Goal: Task Accomplishment & Management: Use online tool/utility

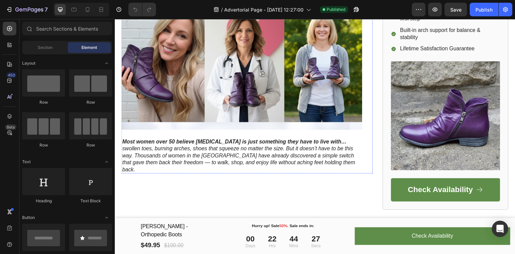
scroll to position [169, 0]
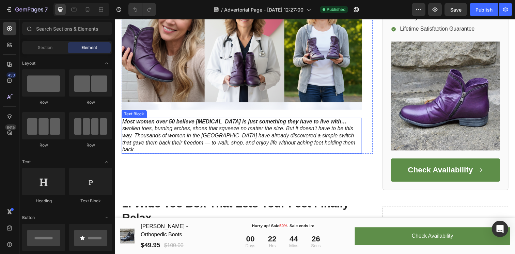
click at [241, 136] on span "Most women over 50 believe [MEDICAL_DATA] is just something they have to live w…" at bounding box center [241, 138] width 238 height 34
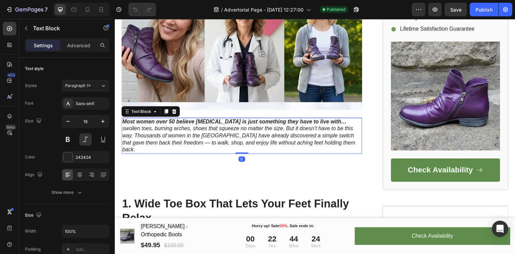
click at [170, 139] on span "Most women over 50 believe [MEDICAL_DATA] is just something they have to live w…" at bounding box center [241, 138] width 238 height 34
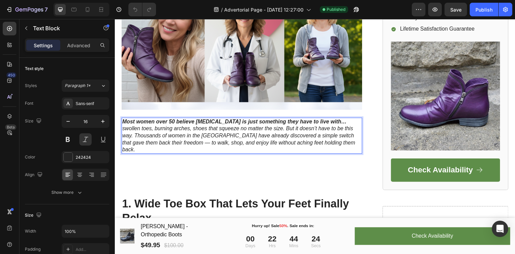
click at [168, 138] on span "Most women over 50 believe [MEDICAL_DATA] is just something they have to live w…" at bounding box center [241, 138] width 238 height 34
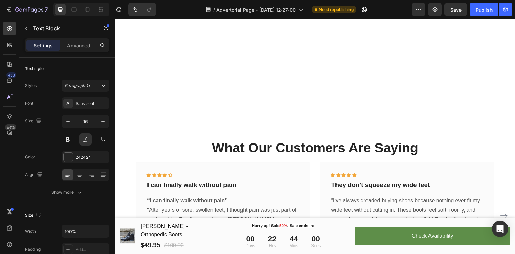
scroll to position [2474, 0]
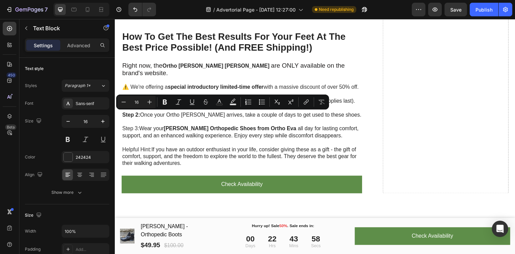
click at [206, 107] on button "Strikethrough" at bounding box center [206, 102] width 12 height 12
click at [206, 106] on button "Strikethrough" at bounding box center [206, 102] width 12 height 12
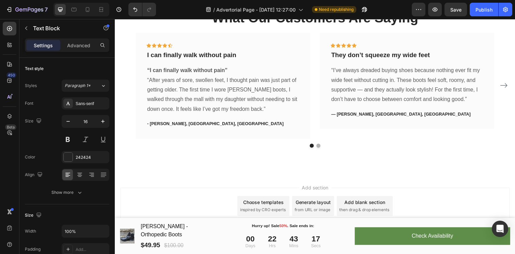
scroll to position [3633, 0]
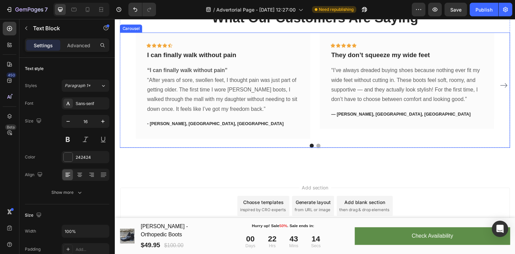
click at [511, 89] on icon "Carousel Next Arrow" at bounding box center [512, 86] width 7 height 5
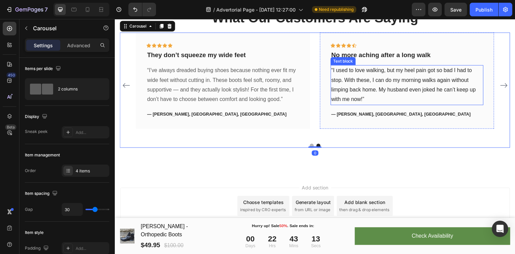
scroll to position [3658, 0]
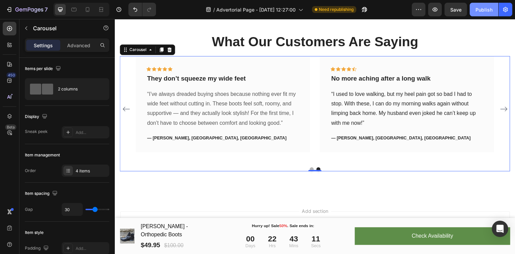
click at [483, 7] on div "Publish" at bounding box center [484, 9] width 17 height 7
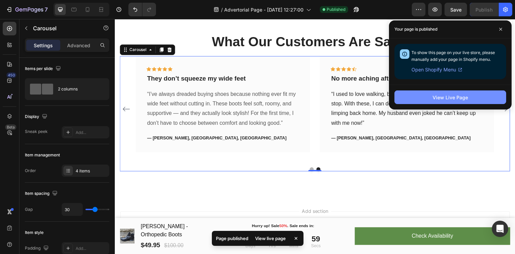
click at [461, 97] on div "View Live Page" at bounding box center [450, 97] width 35 height 7
